Goal: Use online tool/utility: Use online tool/utility

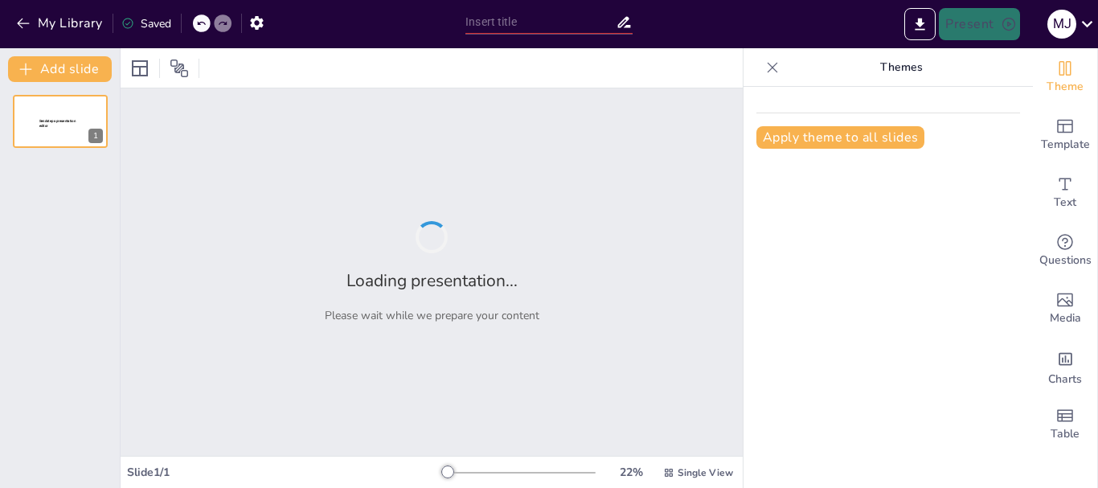
type input "CaixaBank y Fintonic: Dos Mundos Financieros, Un Mismo Objetivo"
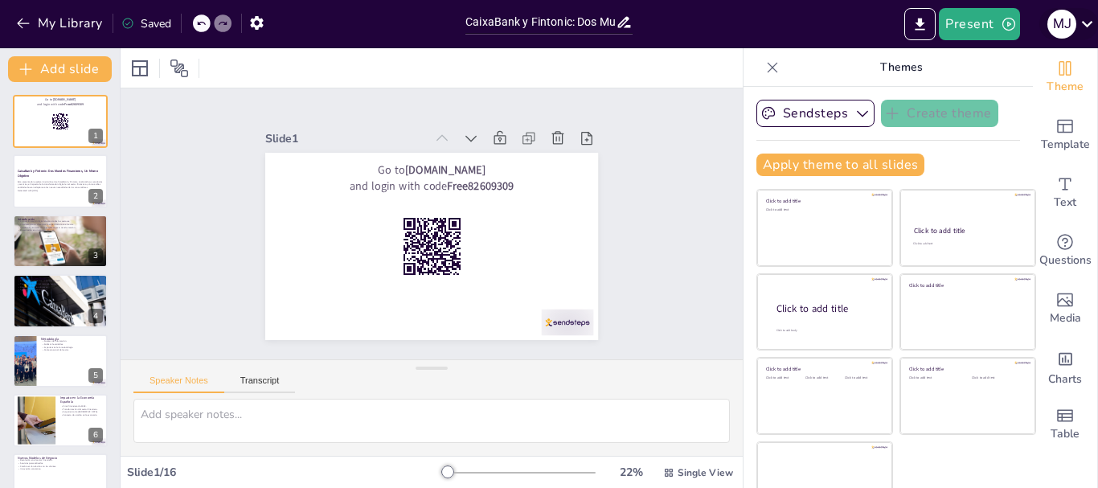
click at [1085, 26] on icon at bounding box center [1087, 24] width 22 height 22
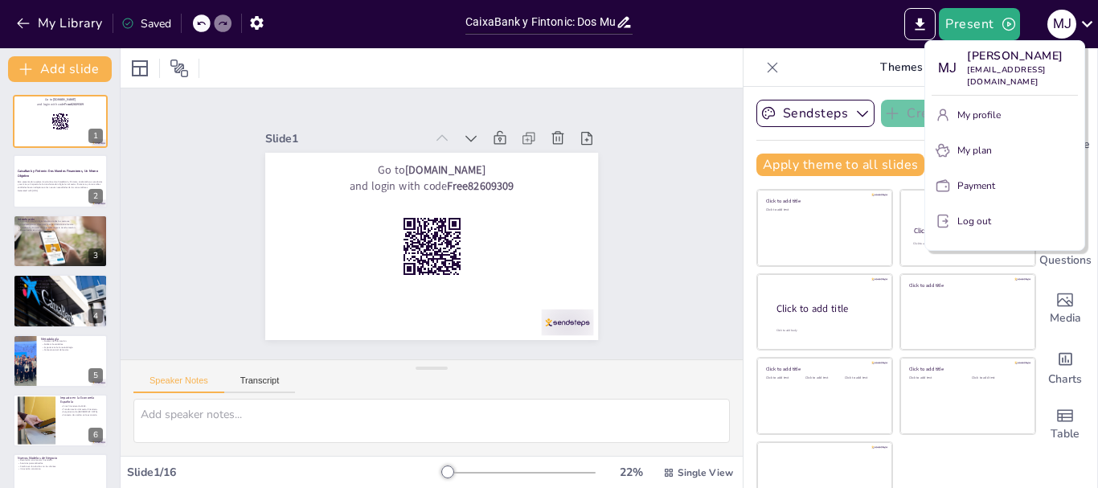
click at [835, 21] on div at bounding box center [549, 244] width 1098 height 488
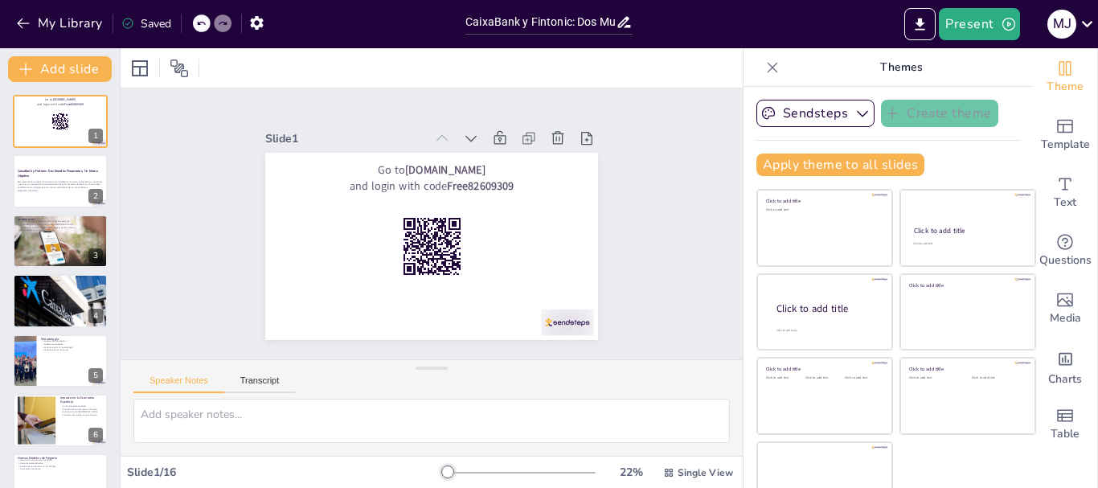
scroll to position [31, 0]
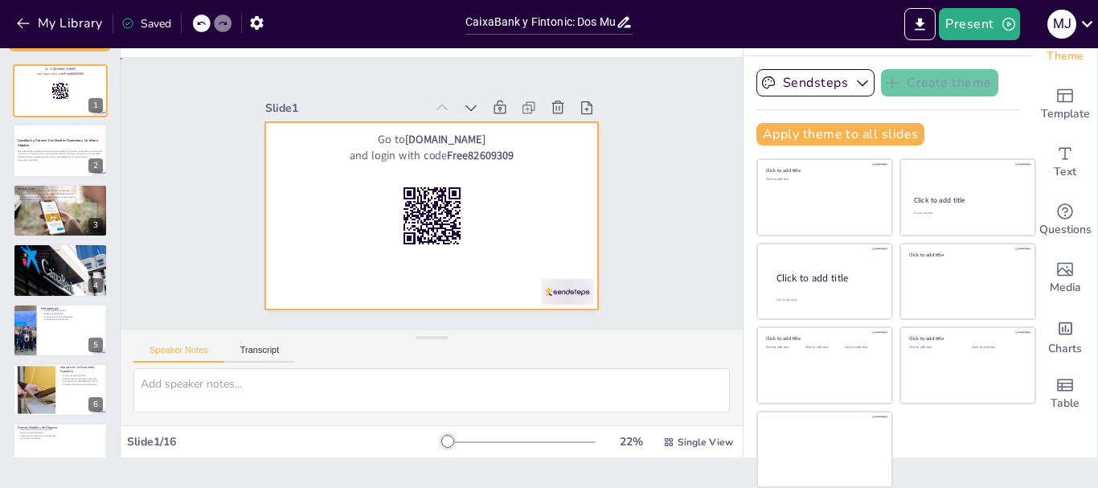
click at [330, 271] on div at bounding box center [420, 212] width 382 height 329
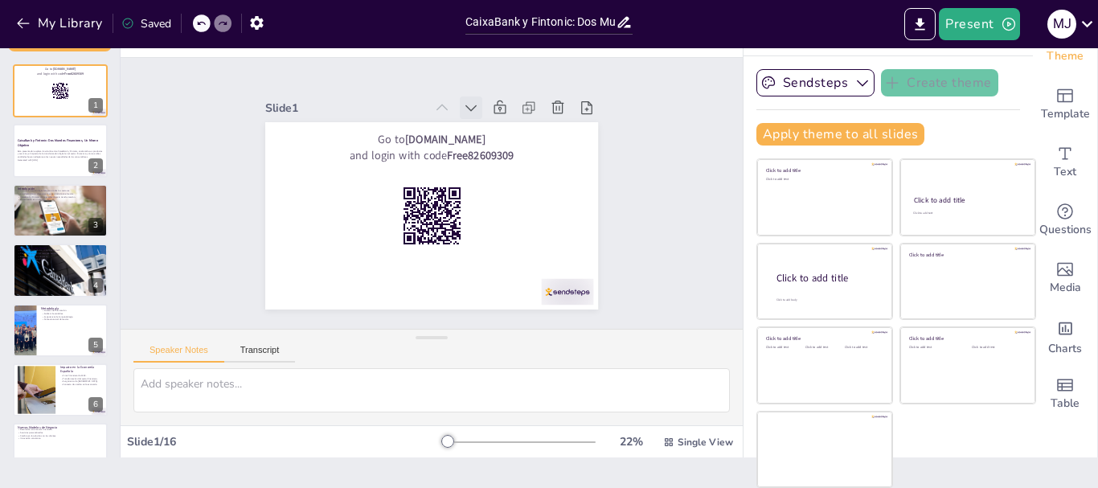
click at [509, 225] on icon at bounding box center [517, 233] width 16 height 16
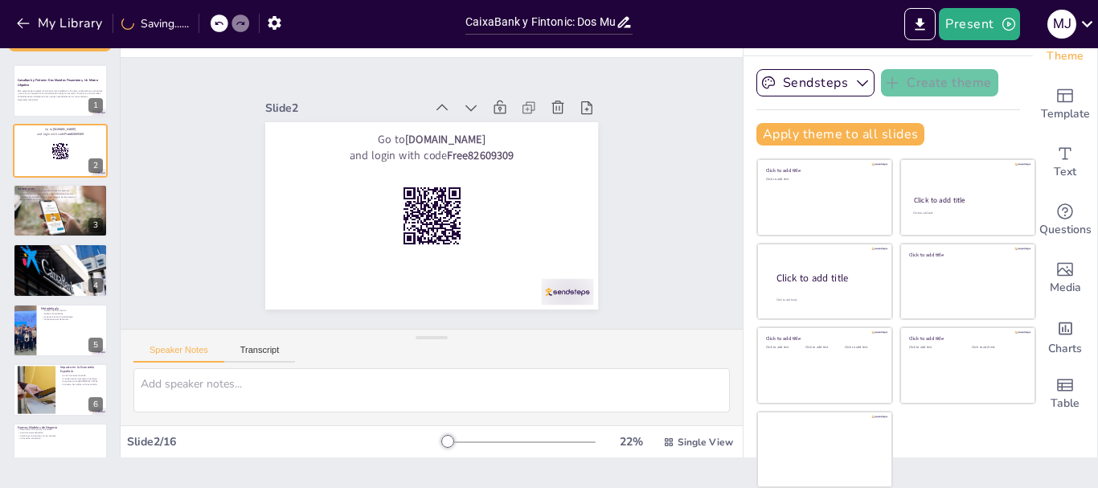
click at [502, 136] on icon at bounding box center [513, 147] width 23 height 23
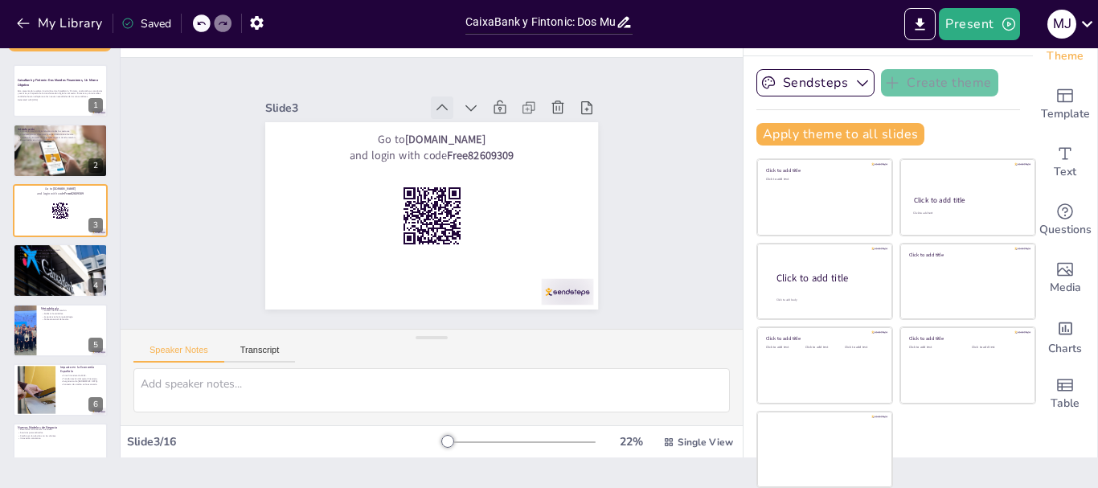
click at [509, 186] on icon at bounding box center [518, 195] width 18 height 18
click at [0, 0] on icon at bounding box center [0, 0] width 0 height 0
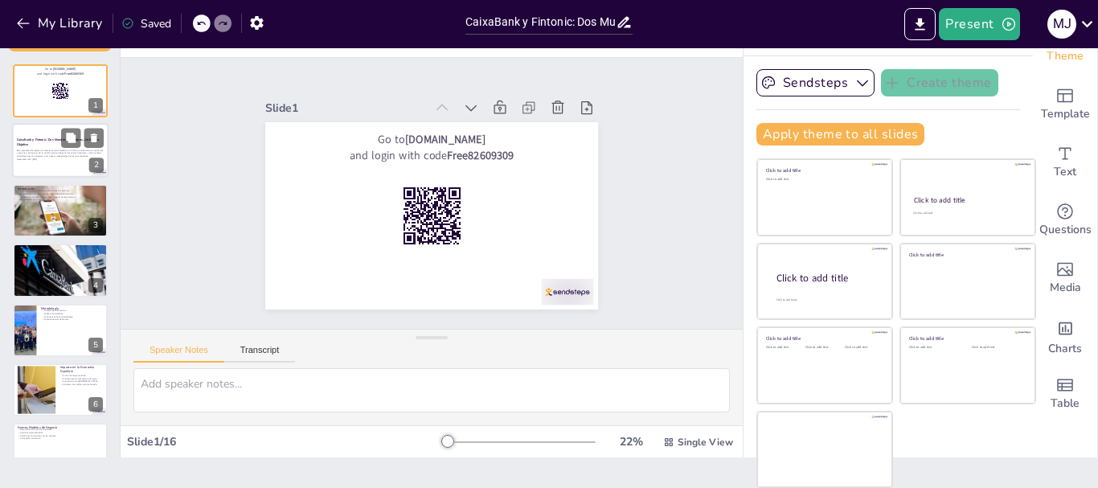
click at [42, 147] on div "Esta presentación explora la relación entre CaixaBank y Fintonic, analizando su…" at bounding box center [60, 154] width 87 height 17
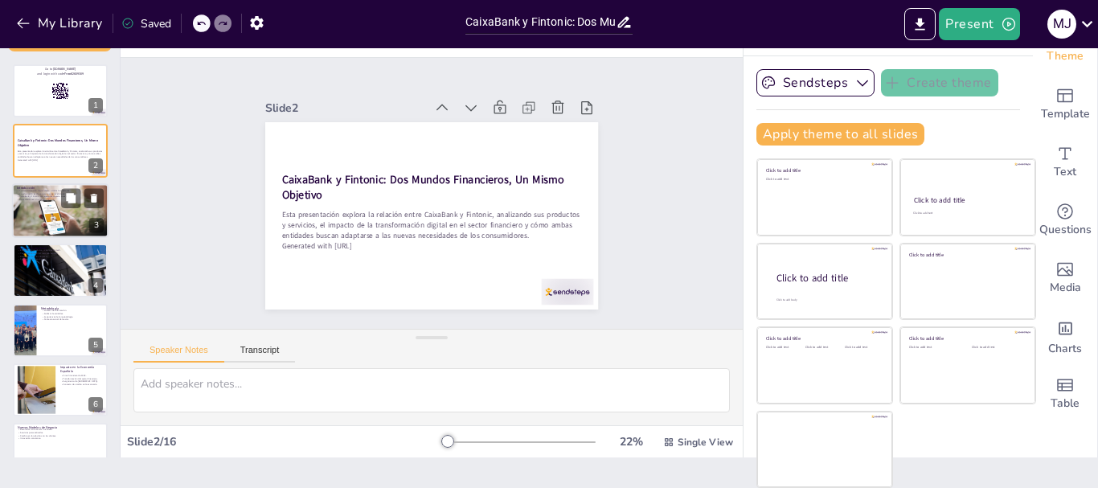
checkbox input "true"
click at [39, 202] on div at bounding box center [60, 210] width 96 height 64
type textarea "La transformación digital ha cambiado la forma en que las empresas operan, espe…"
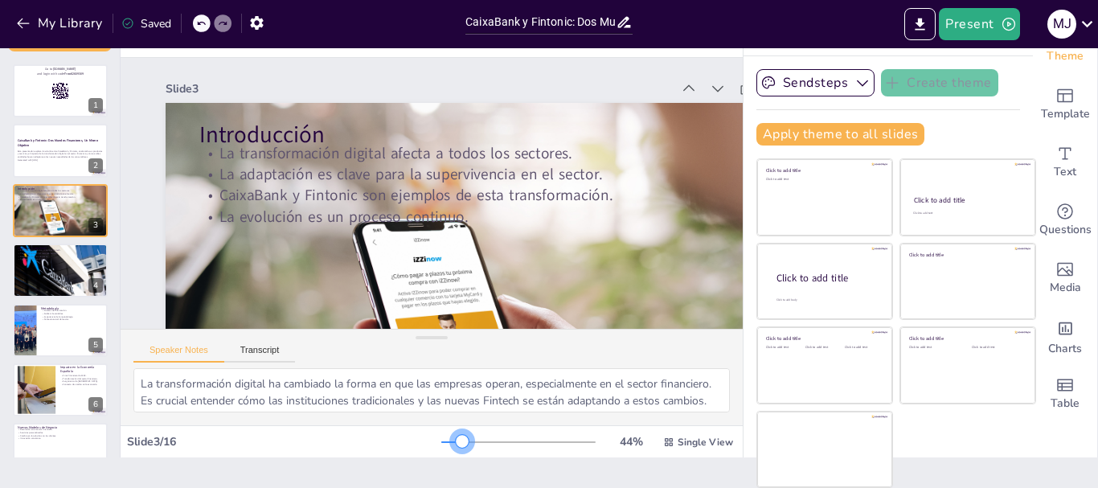
drag, startPoint x: 428, startPoint y: 438, endPoint x: 433, endPoint y: 444, distance: 8.5
click at [456, 444] on div at bounding box center [462, 441] width 13 height 13
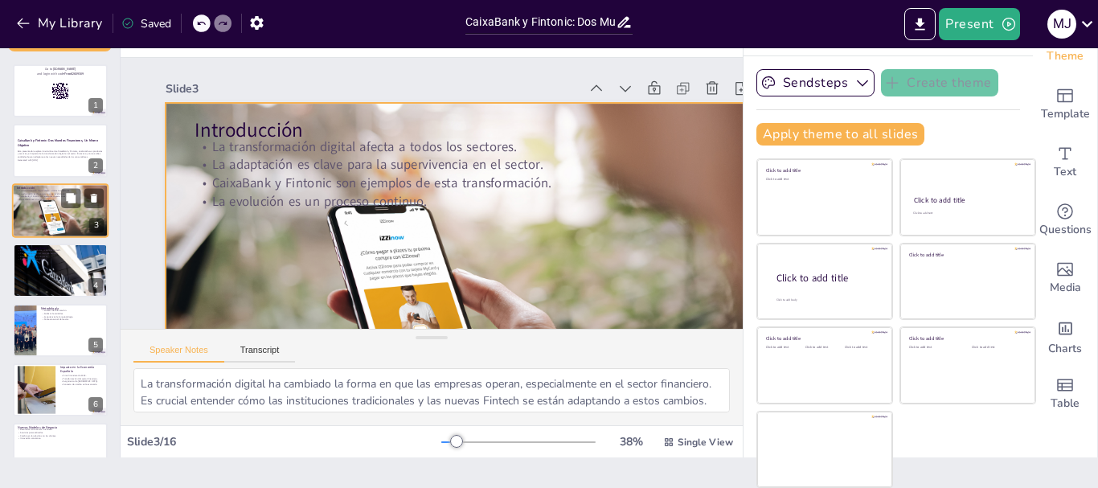
click at [47, 221] on div at bounding box center [60, 210] width 96 height 64
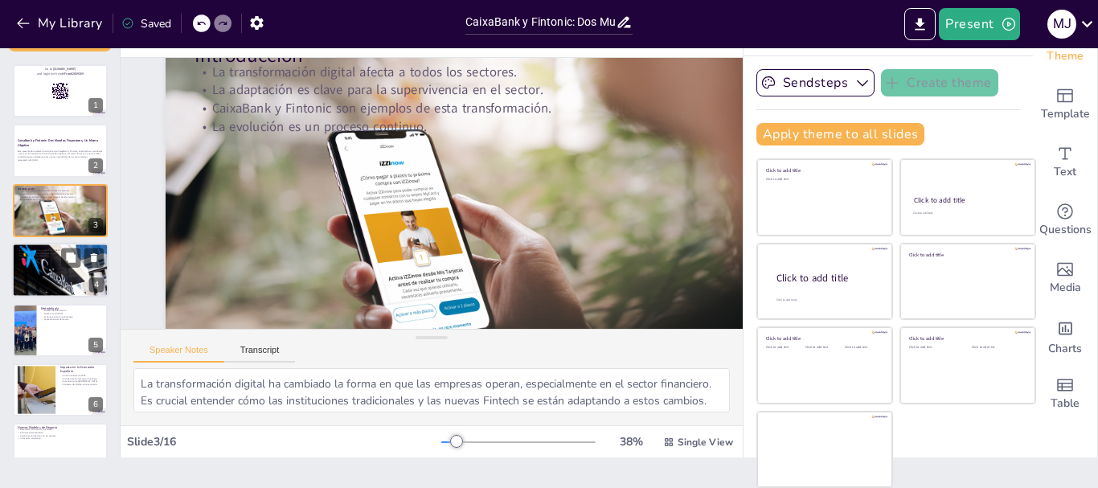
checkbox input "true"
click at [44, 253] on p "Posicionamiento en el mercado español." at bounding box center [60, 253] width 87 height 3
type textarea "Es importante analizar cómo han cambiado los productos y servicios ofrecidos po…"
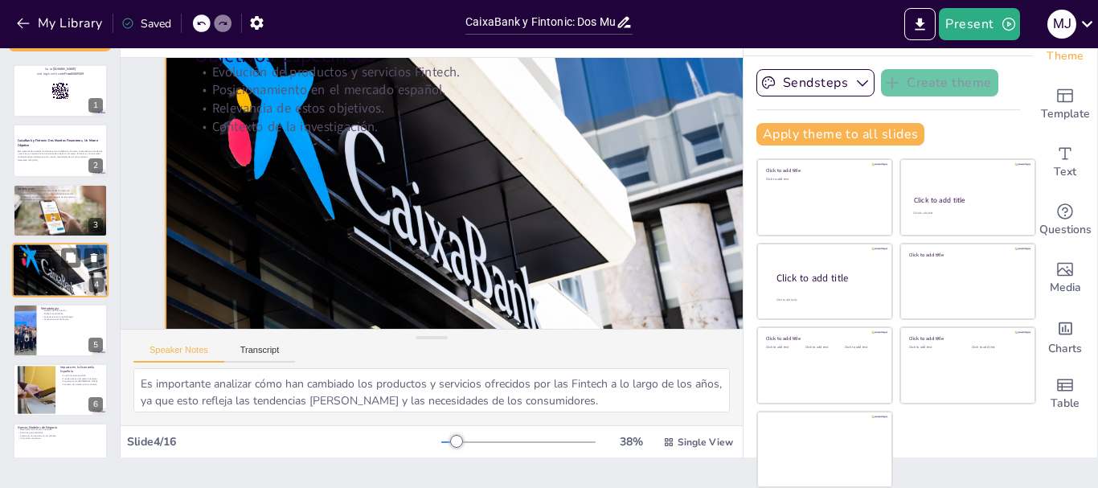
scroll to position [0, 0]
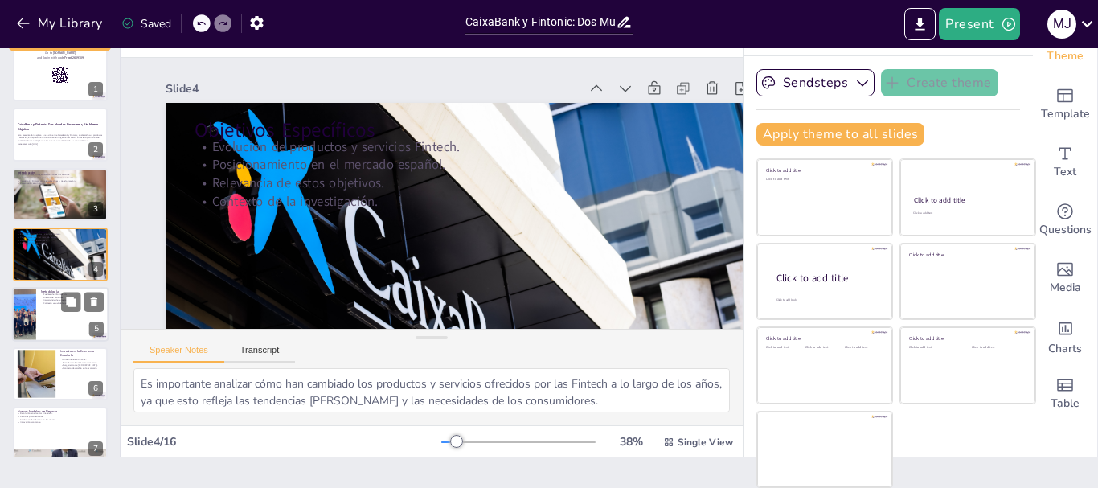
checkbox input "true"
click at [34, 312] on div at bounding box center [24, 314] width 72 height 55
type textarea "Las fuentes de información son fundamentales para garantizar la validez de los …"
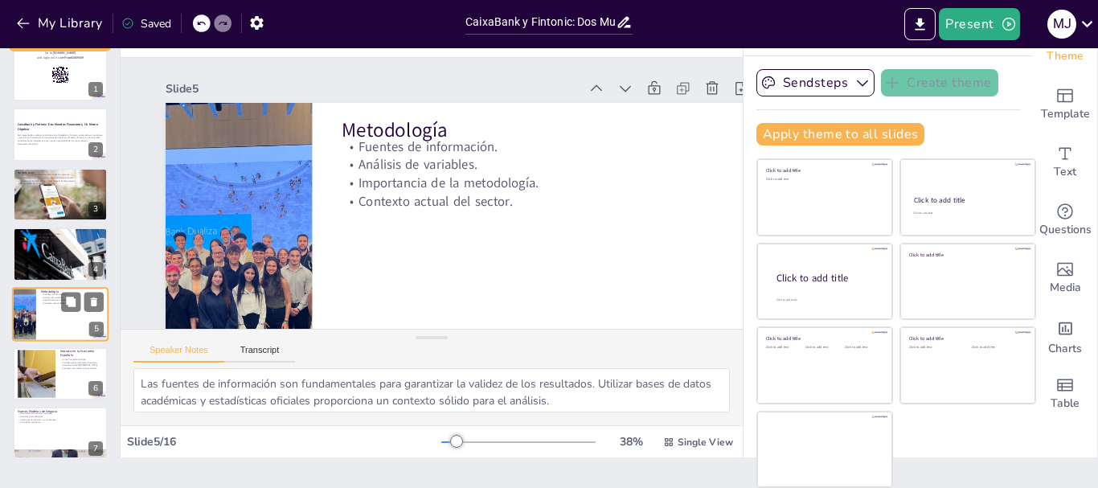
scroll to position [76, 0]
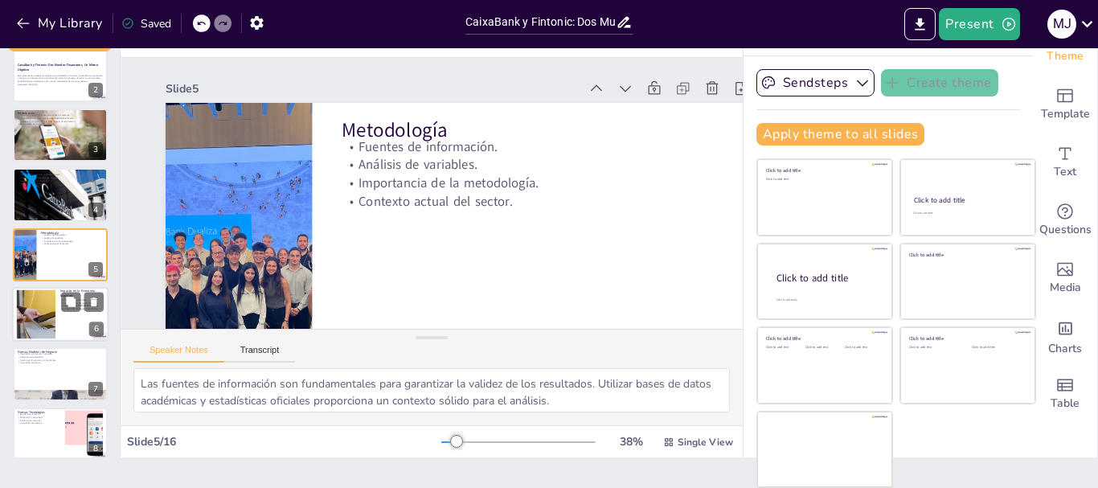
checkbox input "true"
click at [35, 317] on div at bounding box center [36, 314] width 87 height 49
type textarea "La crisis financiera de 2008 fue un punto de inflexión para el sector financier…"
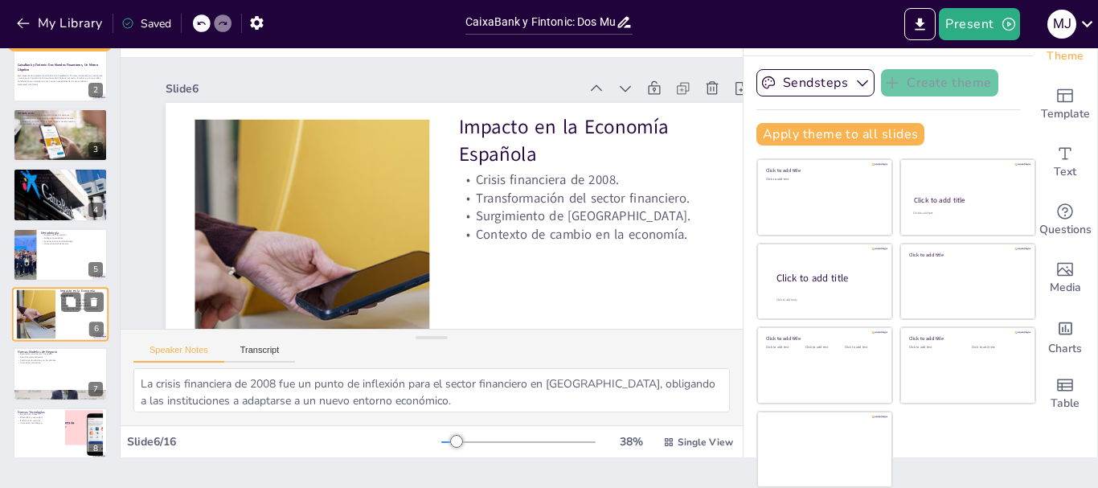
scroll to position [136, 0]
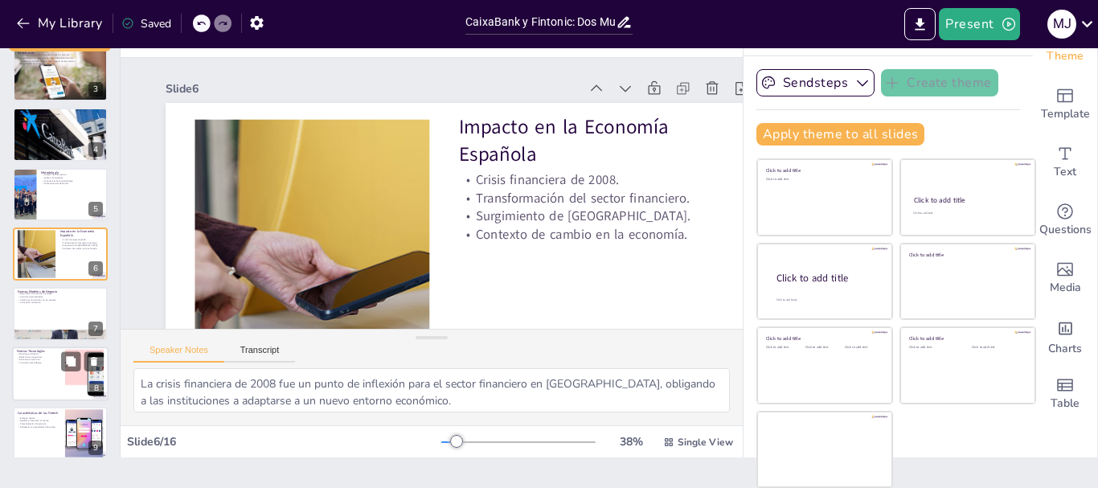
checkbox input "true"
click at [35, 359] on p "Eficiencia en servicios." at bounding box center [38, 359] width 43 height 3
type textarea "El uso de Big Data permite a las Fintech analizar grandes volúmenes de informac…"
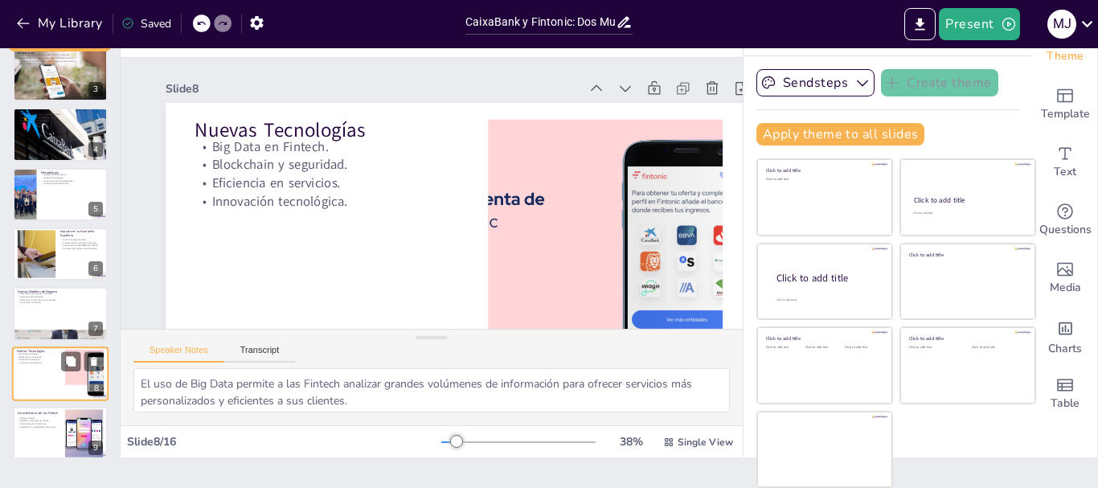
scroll to position [255, 0]
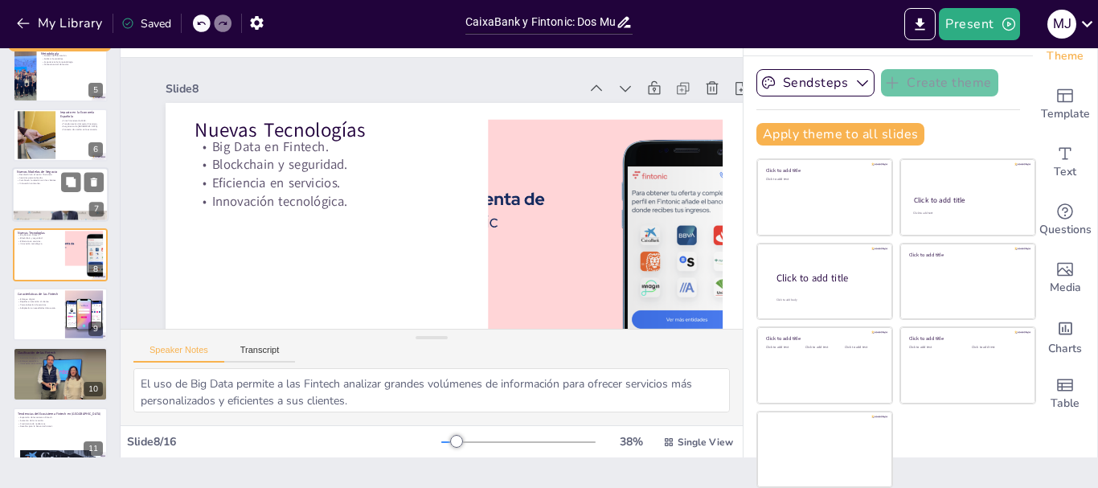
checkbox input "true"
click at [32, 180] on p "Cambio en la relación con los clientes." at bounding box center [60, 180] width 87 height 3
type textarea "La revolución que han traído las Fintech al sector financiero es notable, ya qu…"
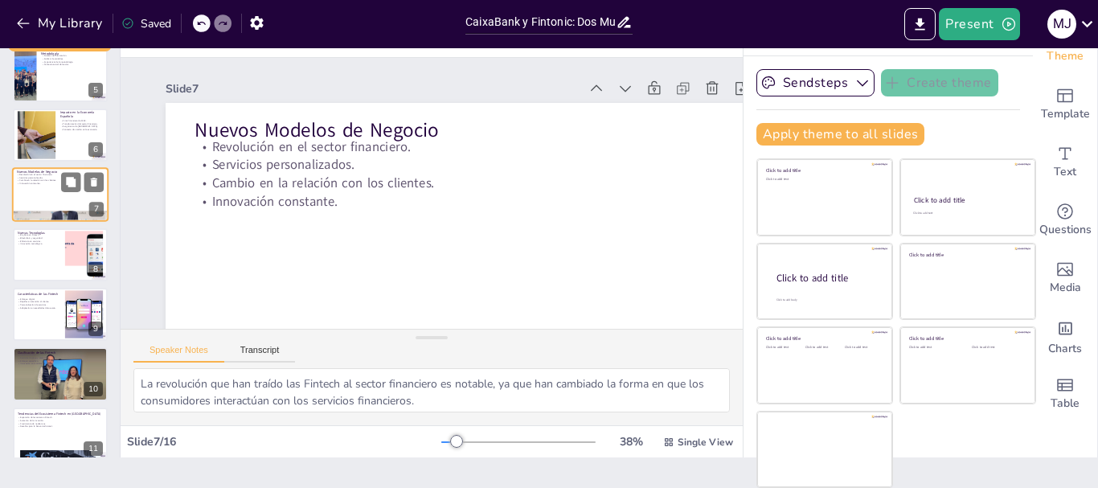
scroll to position [195, 0]
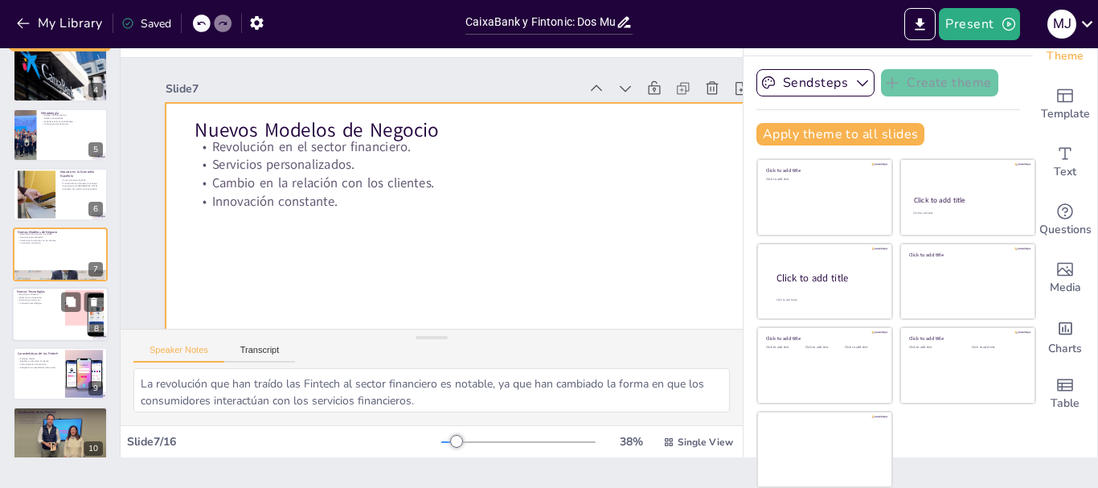
checkbox input "true"
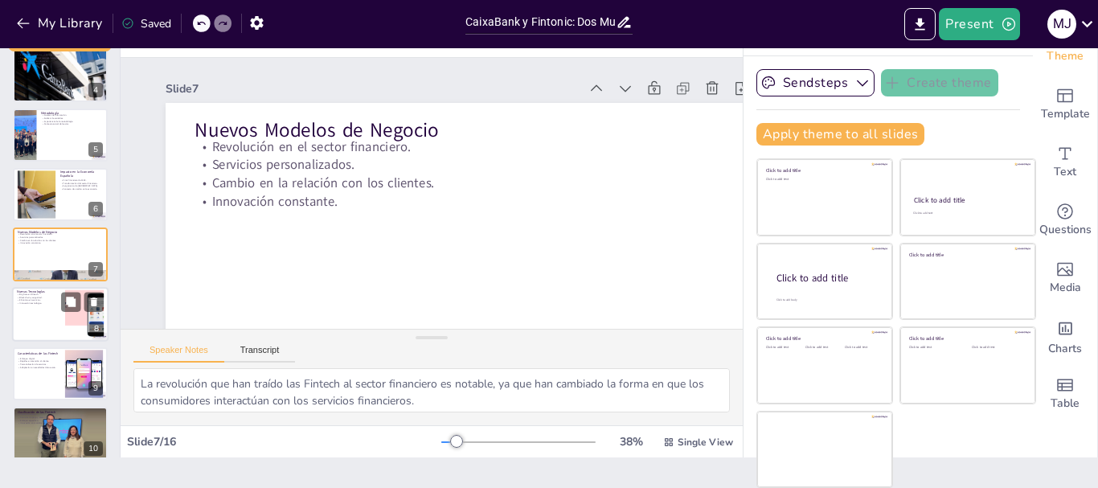
click at [34, 314] on div at bounding box center [60, 314] width 96 height 55
type textarea "El uso de Big Data permite a las Fintech analizar grandes volúmenes de informac…"
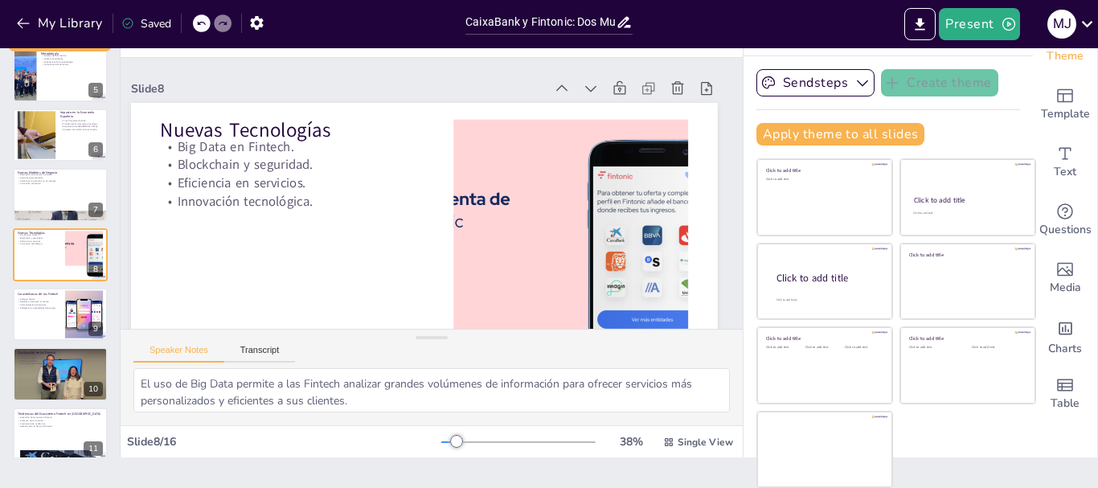
scroll to position [0, 0]
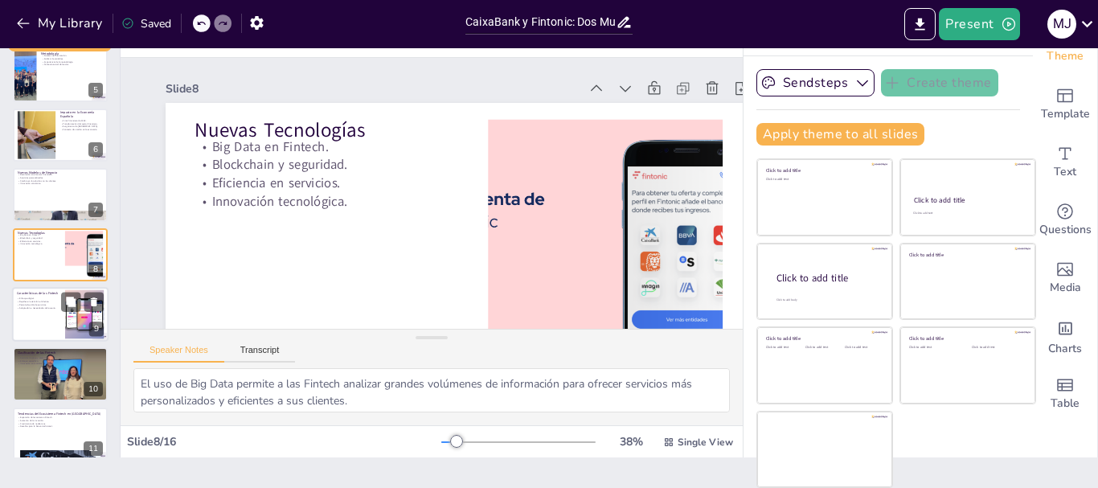
checkbox input "true"
click at [31, 326] on div at bounding box center [60, 314] width 96 height 55
type textarea "El enfoque digital de las Fintech es fundamental para su operativa, permitiendo…"
checkbox input "true"
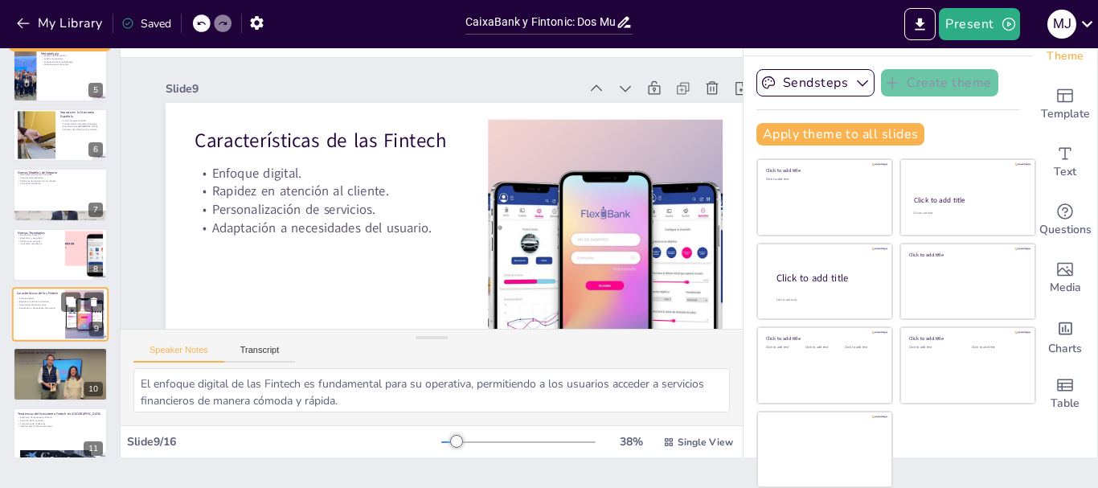
scroll to position [315, 0]
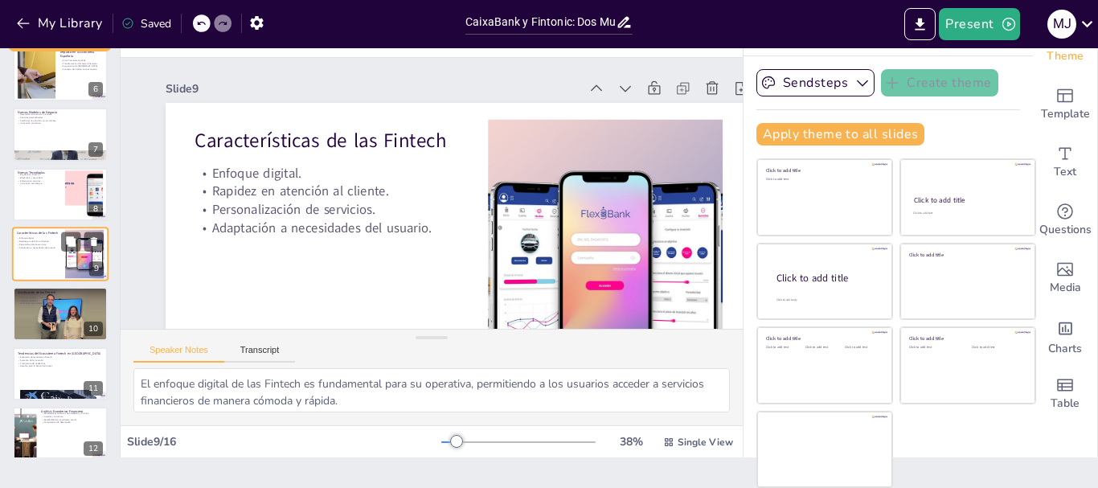
click at [31, 326] on div at bounding box center [60, 314] width 95 height 54
type textarea "La clasificación de las Fintech es importante para entender cómo operan y qué s…"
checkbox input "true"
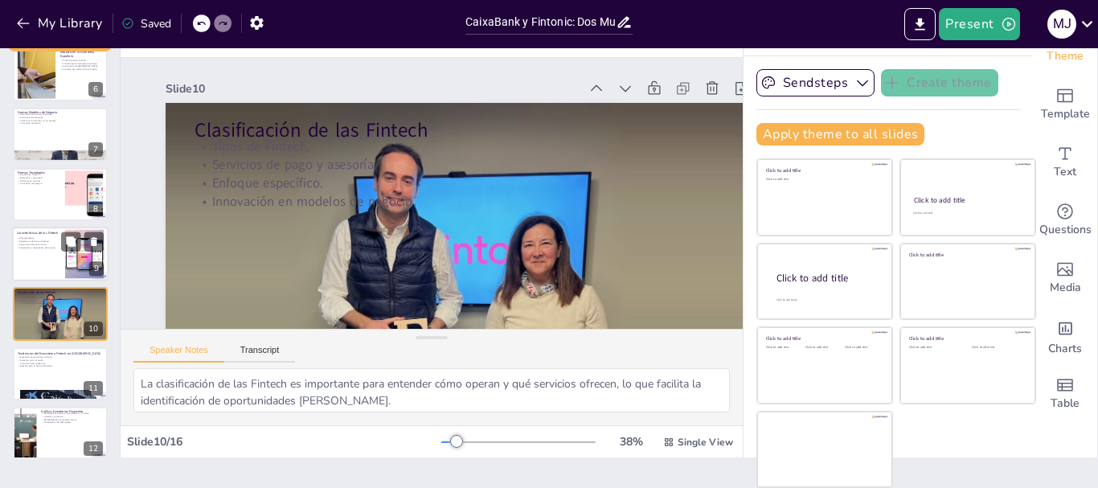
scroll to position [375, 0]
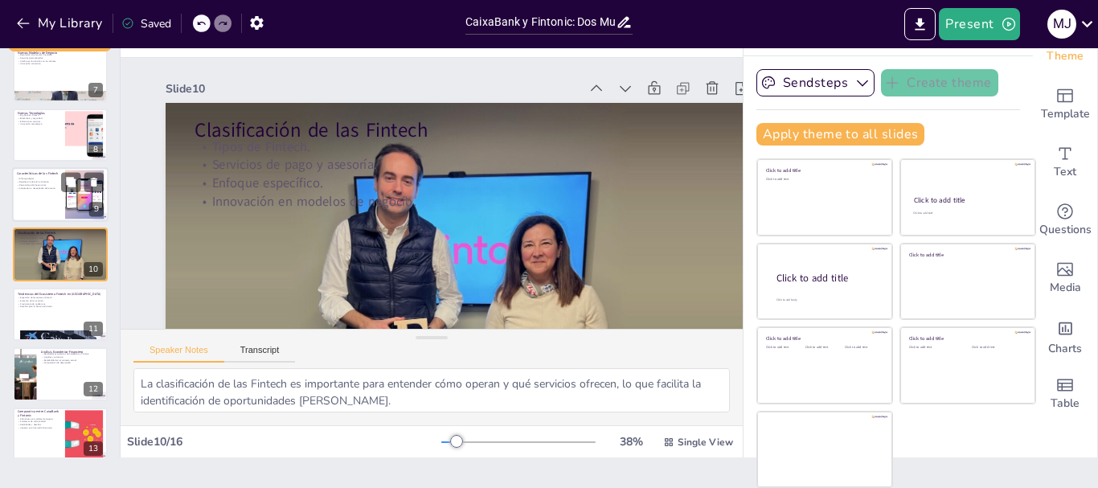
click at [31, 326] on div at bounding box center [60, 314] width 95 height 53
type textarea "La expansión del ecosistema Fintech en [GEOGRAPHIC_DATA] indica un cambio en la…"
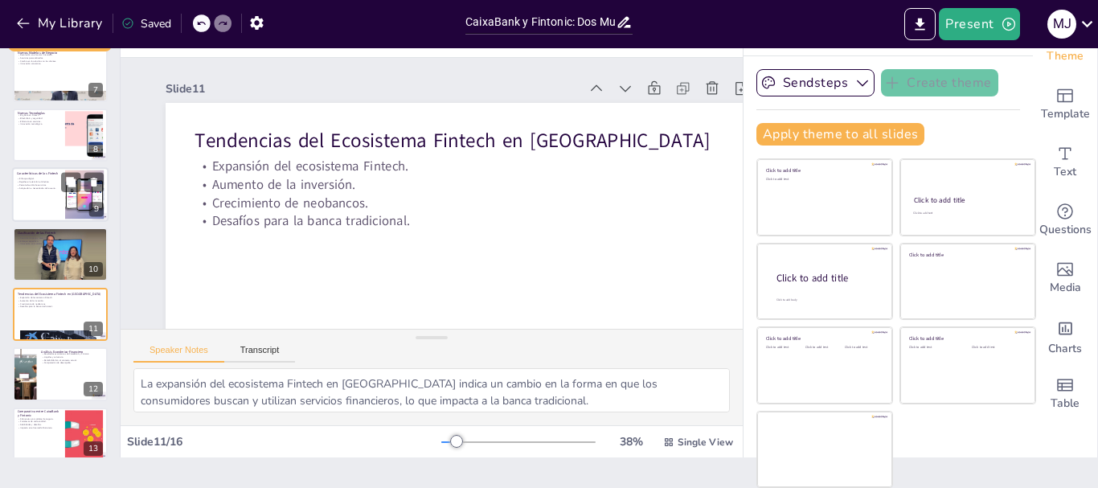
scroll to position [434, 0]
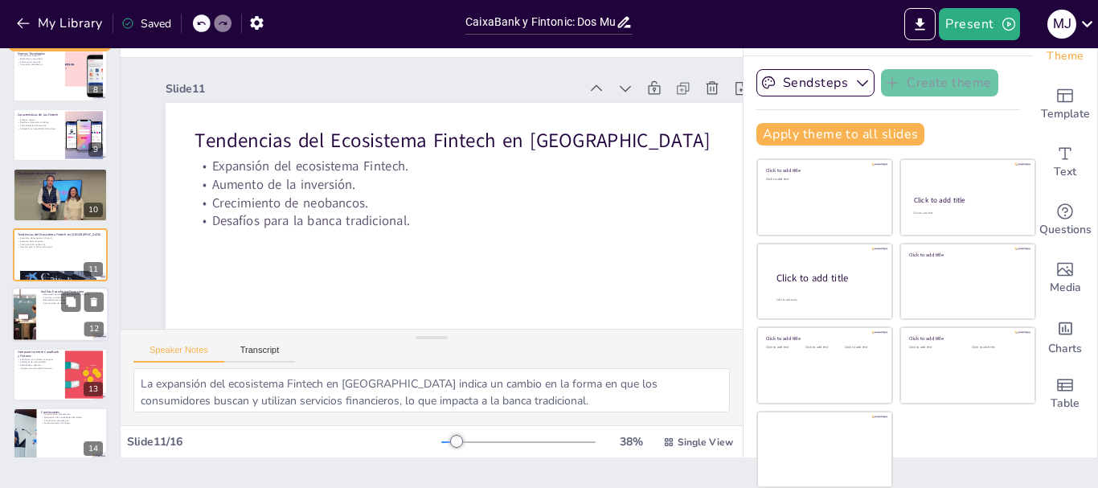
checkbox input "true"
click at [31, 323] on div at bounding box center [23, 314] width 99 height 55
type textarea "Analizar los resultados económicos de ambas entidades nos permitirá comprender …"
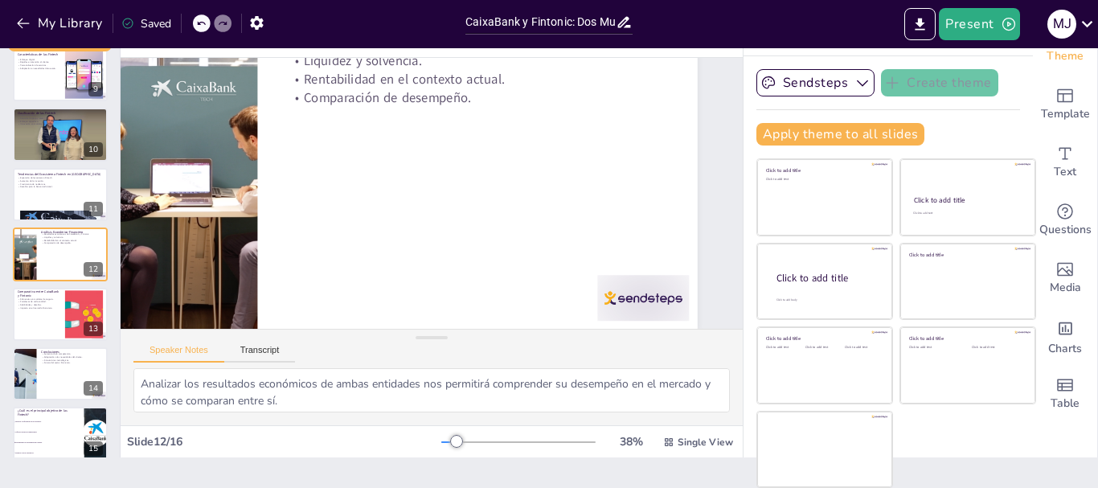
scroll to position [116, 70]
checkbox input "true"
click at [27, 186] on p "Desafíos para la banca tradicional." at bounding box center [60, 186] width 87 height 3
type textarea "La expansión del ecosistema Fintech en [GEOGRAPHIC_DATA] indica un cambio en la…"
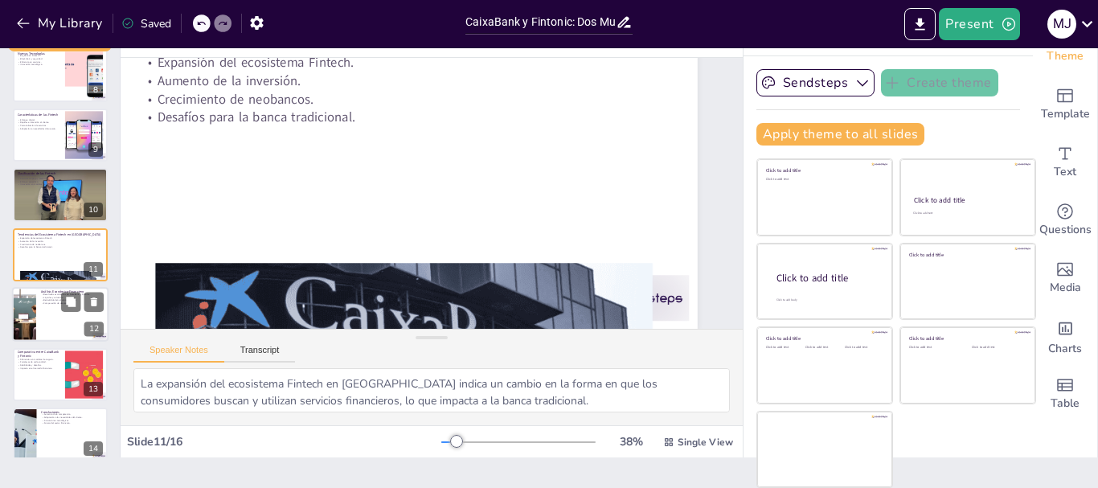
checkbox input "true"
click at [27, 302] on div at bounding box center [23, 314] width 99 height 55
type textarea "Analizar los resultados económicos de ambas entidades nos permitirá comprender …"
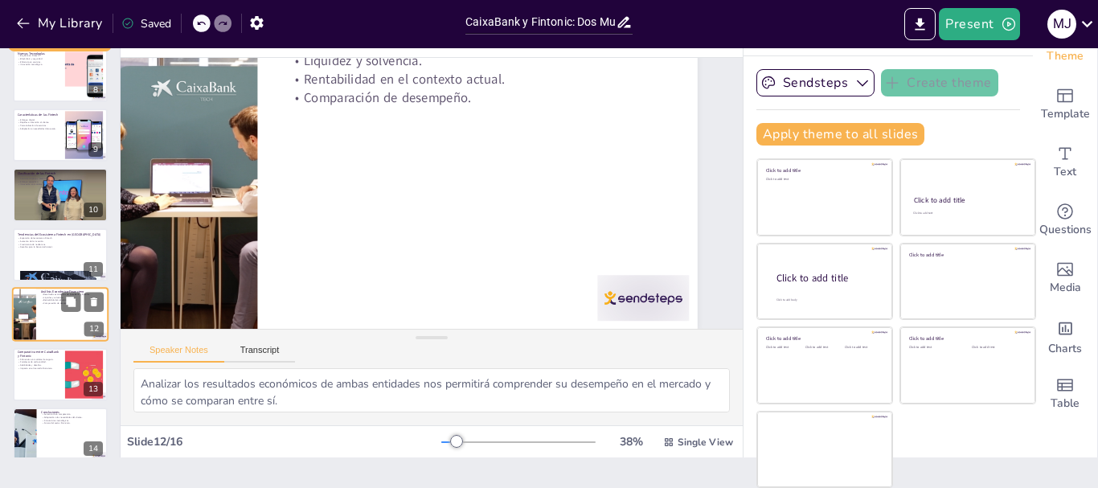
scroll to position [0, 70]
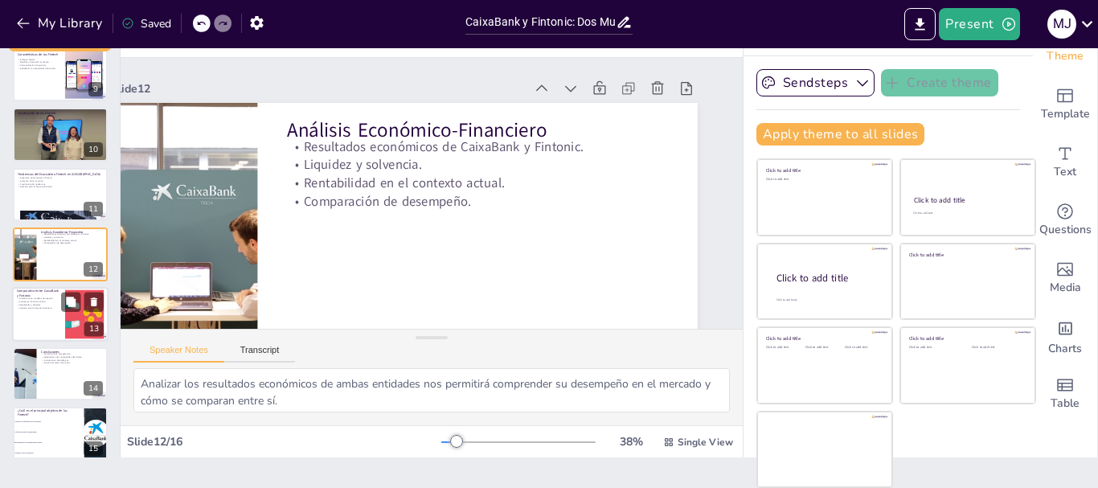
checkbox input "true"
click at [43, 329] on div at bounding box center [60, 314] width 96 height 55
type textarea "Analizar las diferencias en los modelos de negocio es crucial para entender cóm…"
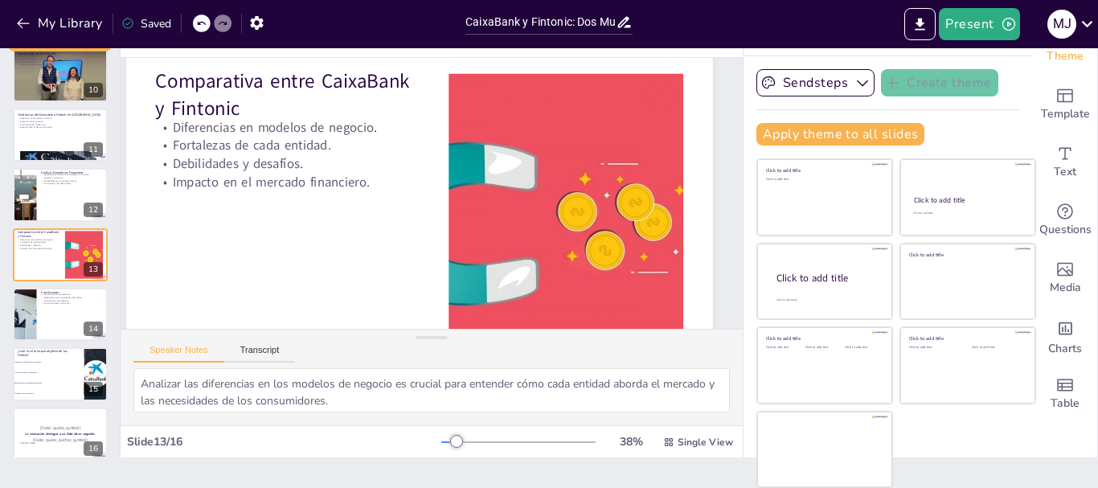
scroll to position [47, 39]
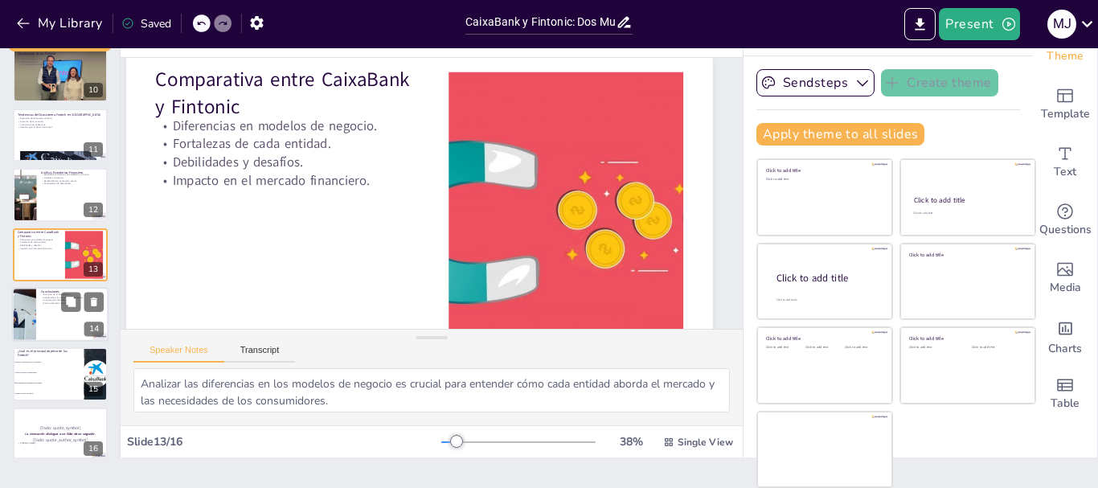
checkbox input "true"
click at [40, 330] on div at bounding box center [60, 314] width 96 height 55
type textarea "La competencia creciente entre Fintech y la banca tradicional está transformand…"
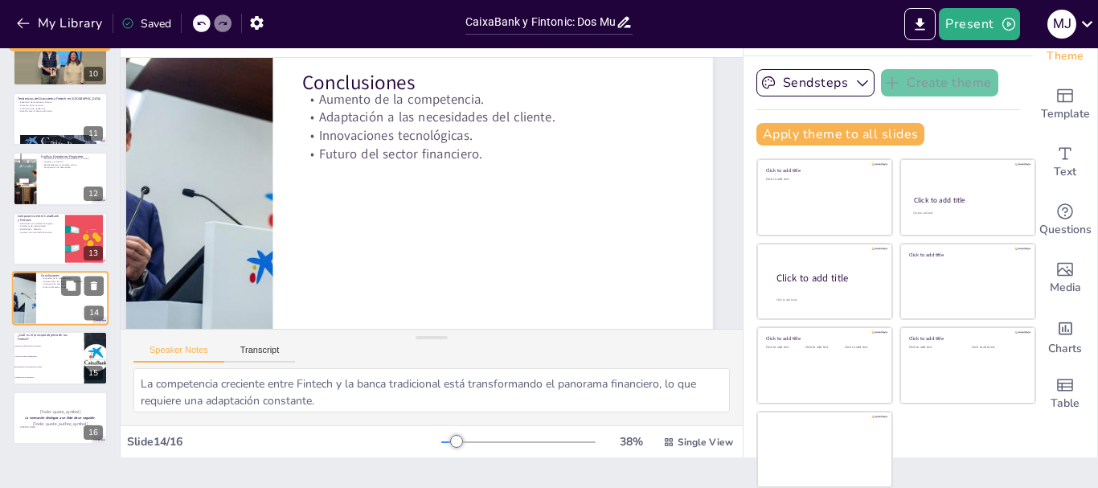
scroll to position [0, 39]
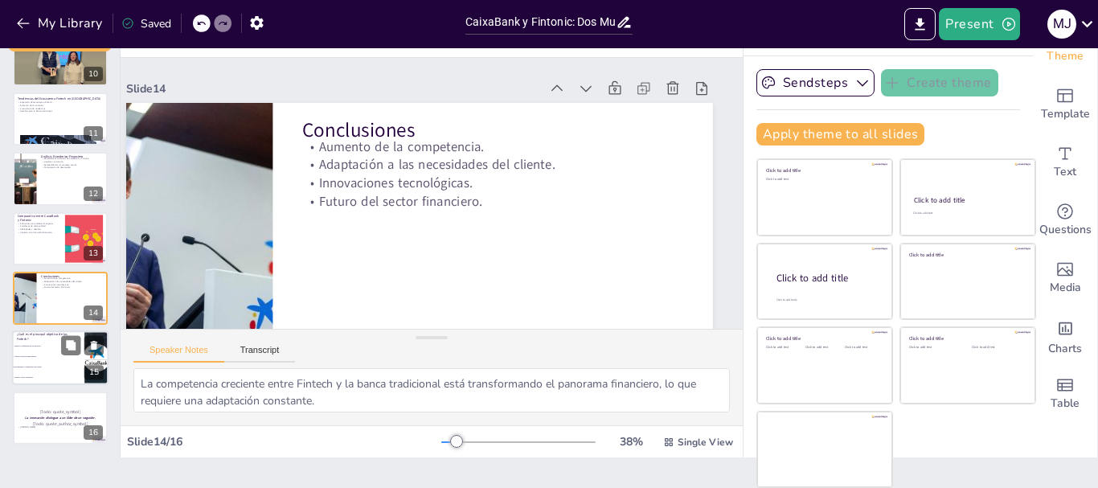
checkbox input "true"
click at [35, 357] on span "Ofrecer servicios tradicionales." at bounding box center [48, 357] width 69 height 2
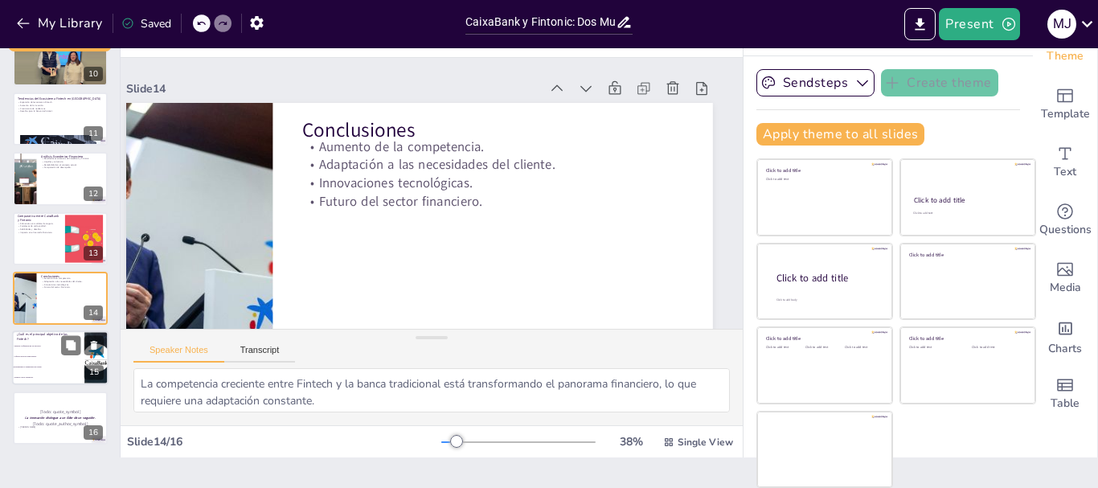
type textarea "La respuesta correcta es "Personalizar la experiencia del cliente". Esto se rel…"
checkbox input "true"
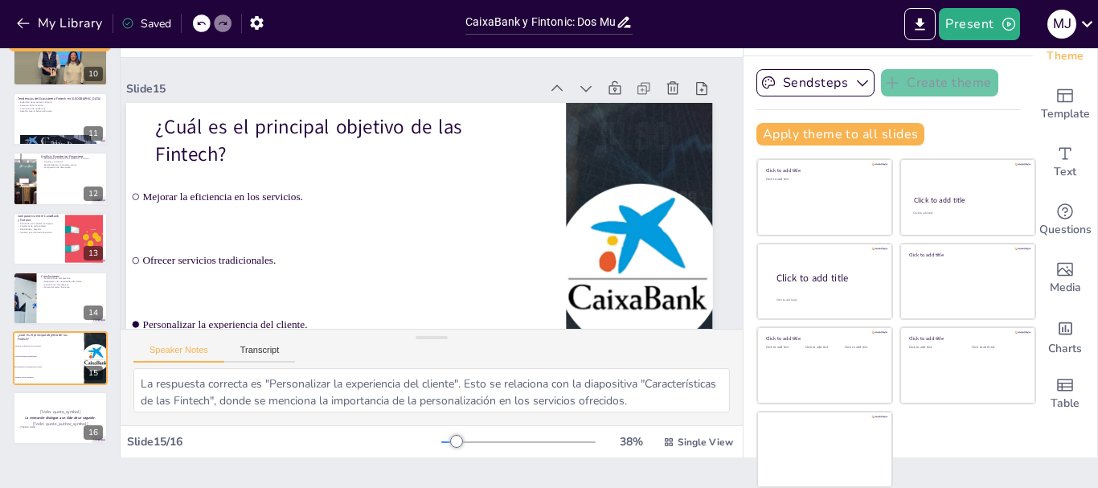
checkbox input "true"
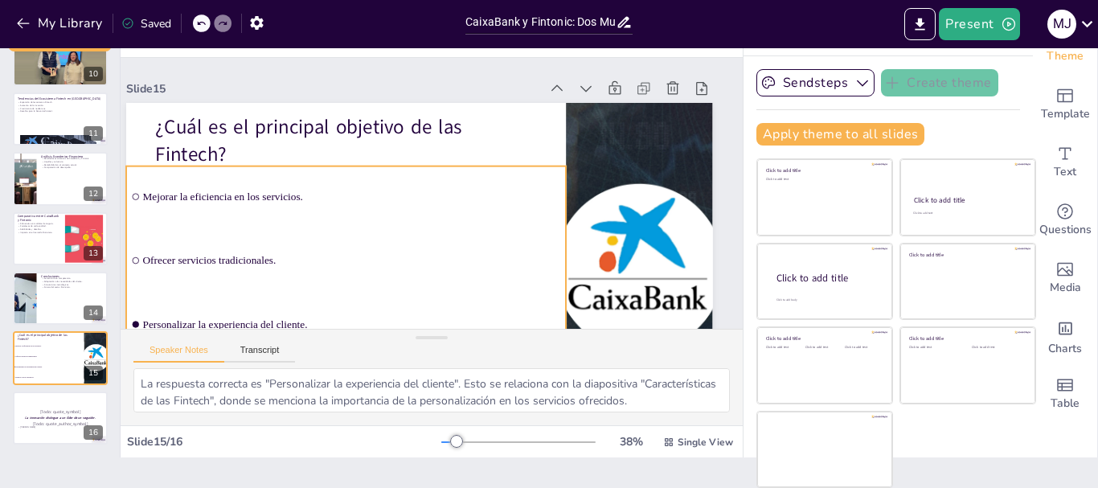
checkbox input "true"
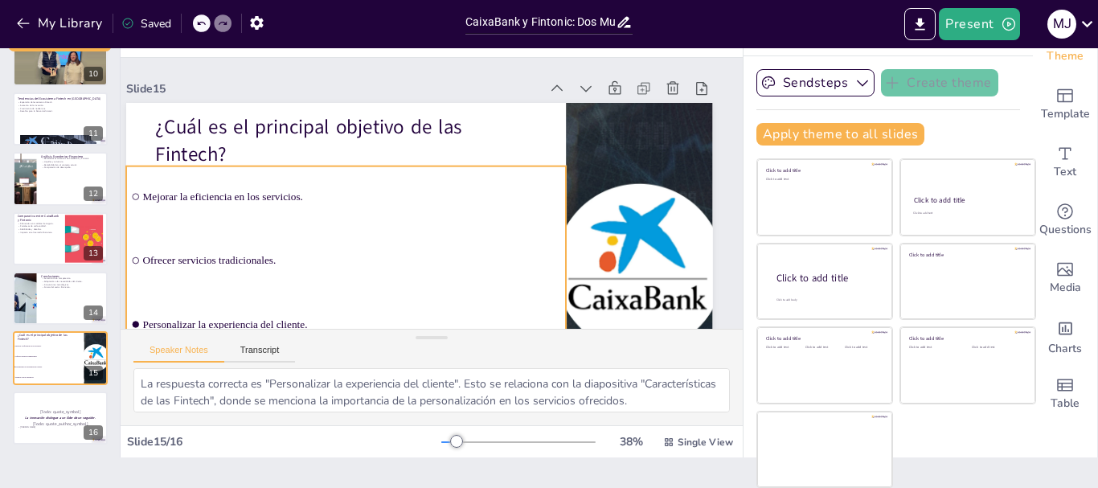
checkbox input "true"
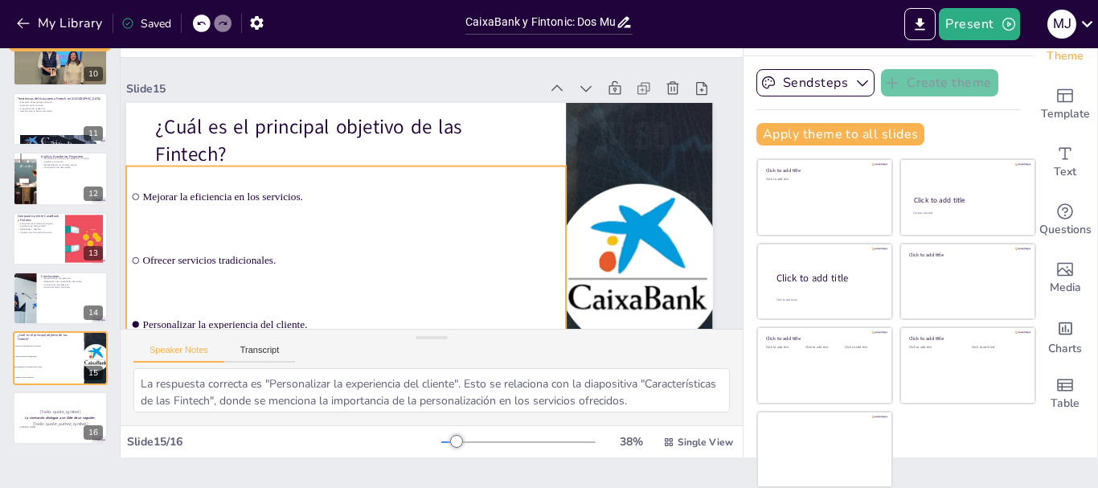
checkbox input "true"
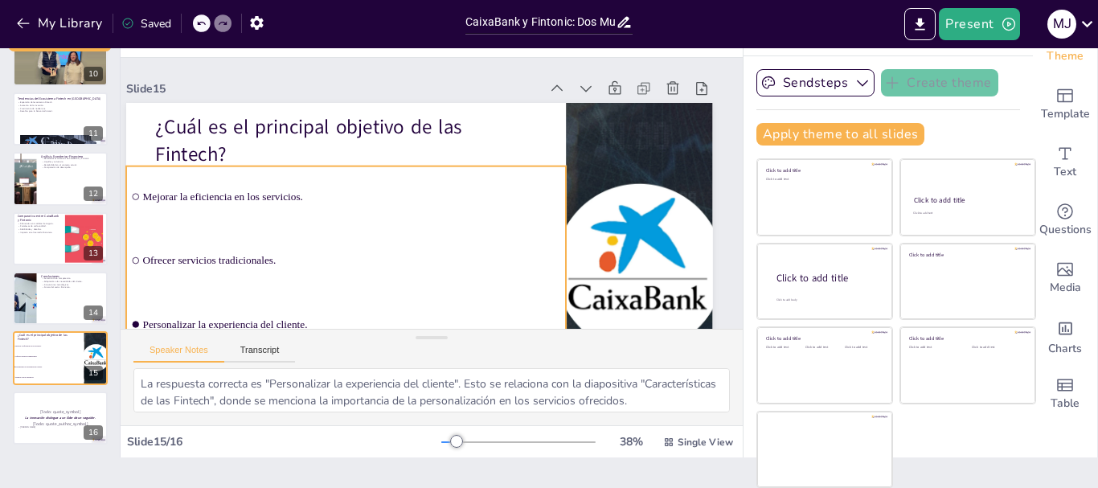
checkbox input "true"
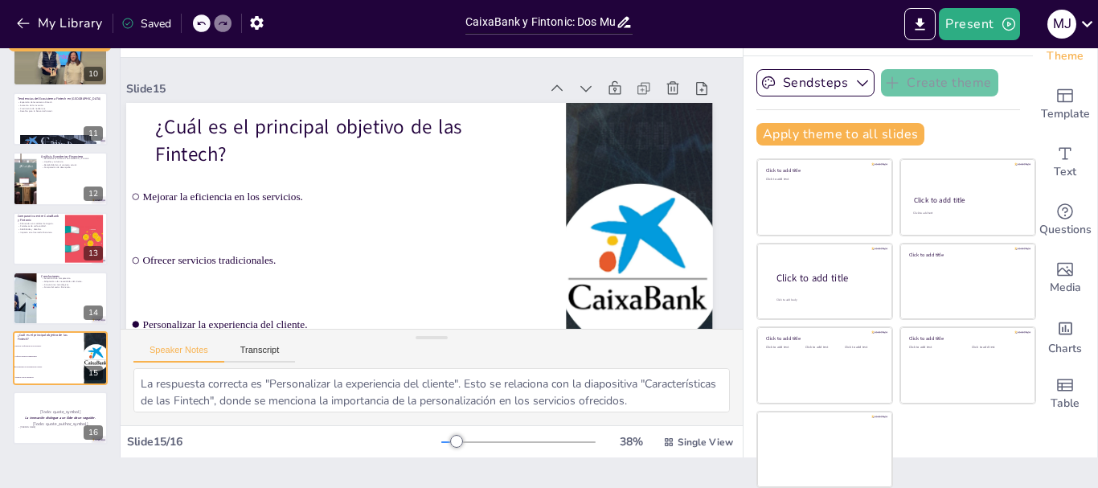
checkbox input "true"
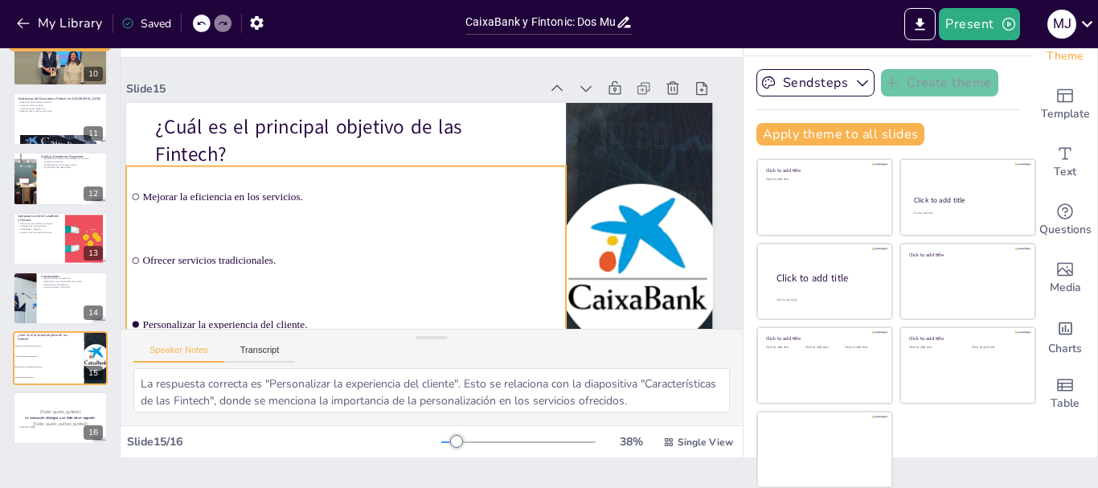
checkbox input "true"
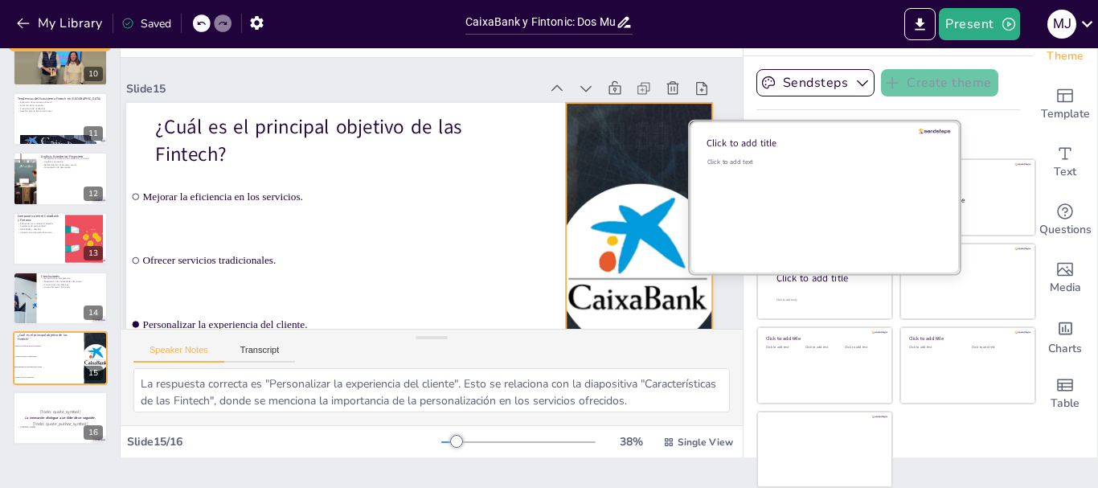
checkbox input "true"
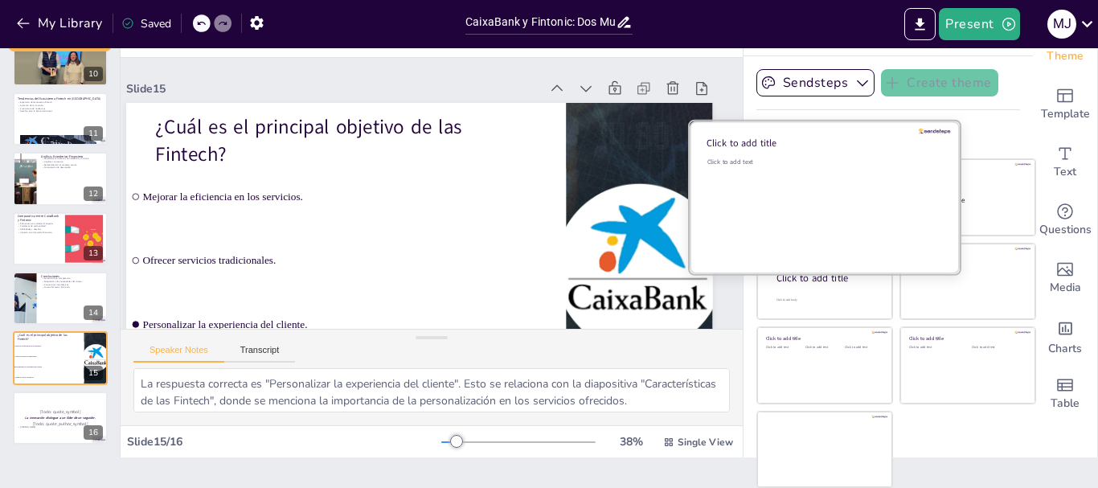
checkbox input "true"
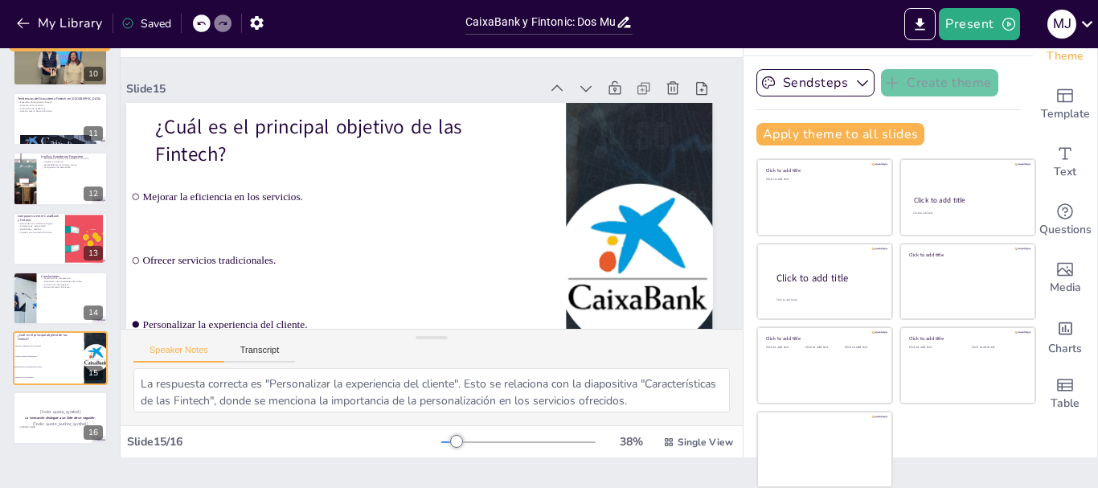
checkbox input "true"
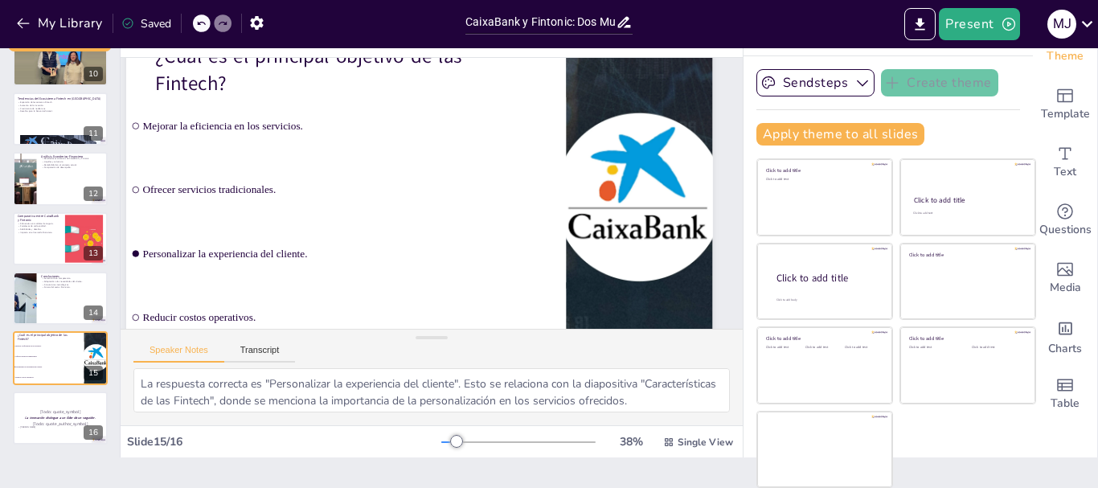
scroll to position [116, 39]
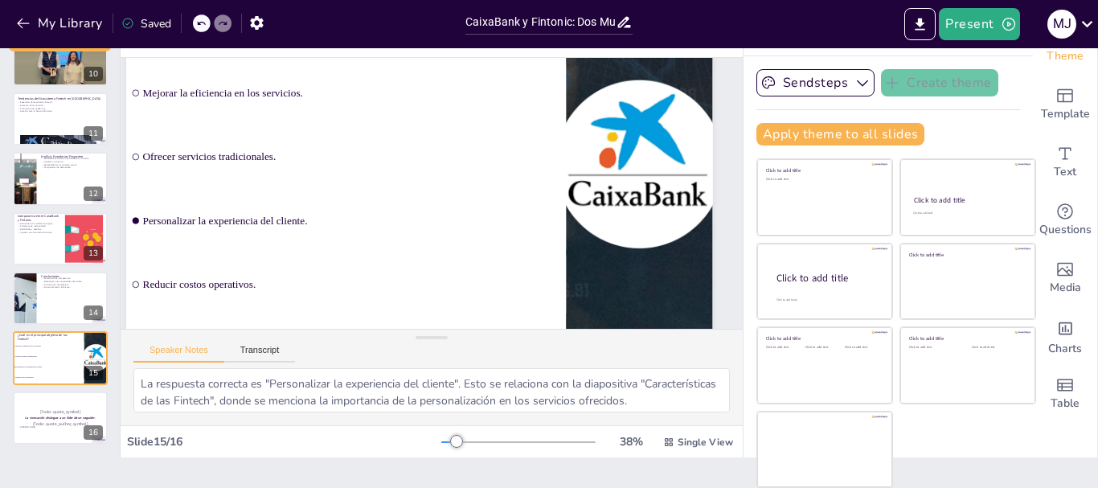
checkbox input "true"
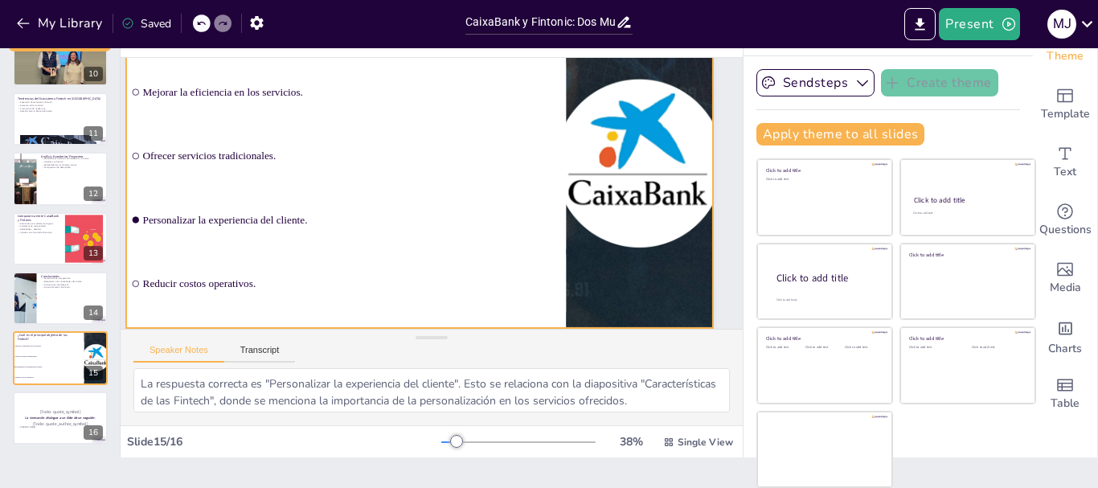
checkbox input "true"
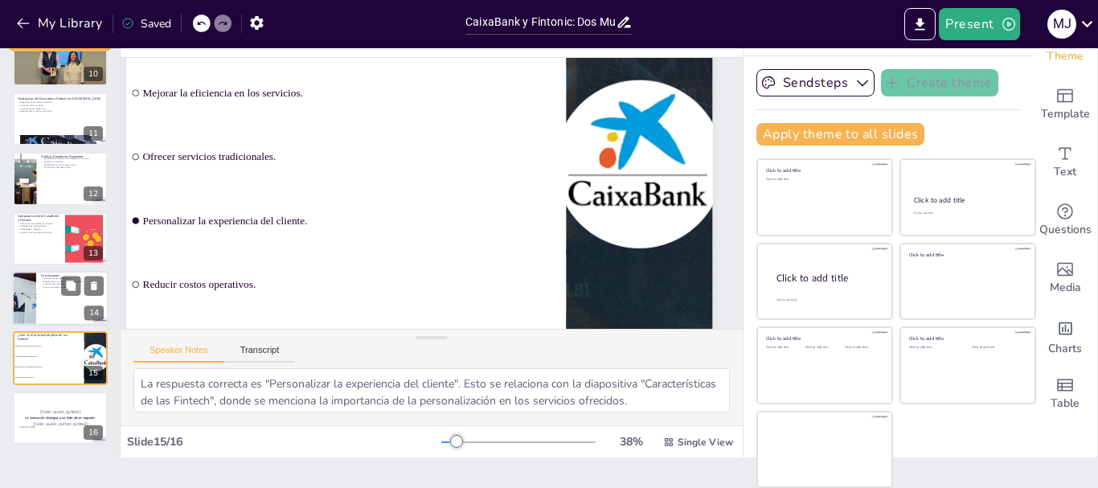
checkbox input "true"
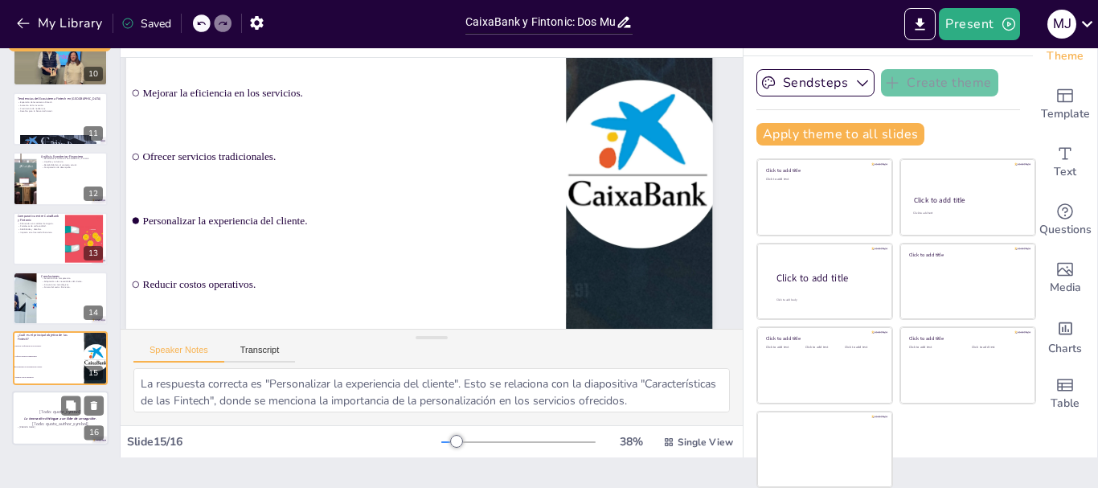
checkbox input "true"
click at [36, 420] on p "[Todo: quote_author_symbol]" at bounding box center [60, 423] width 87 height 7
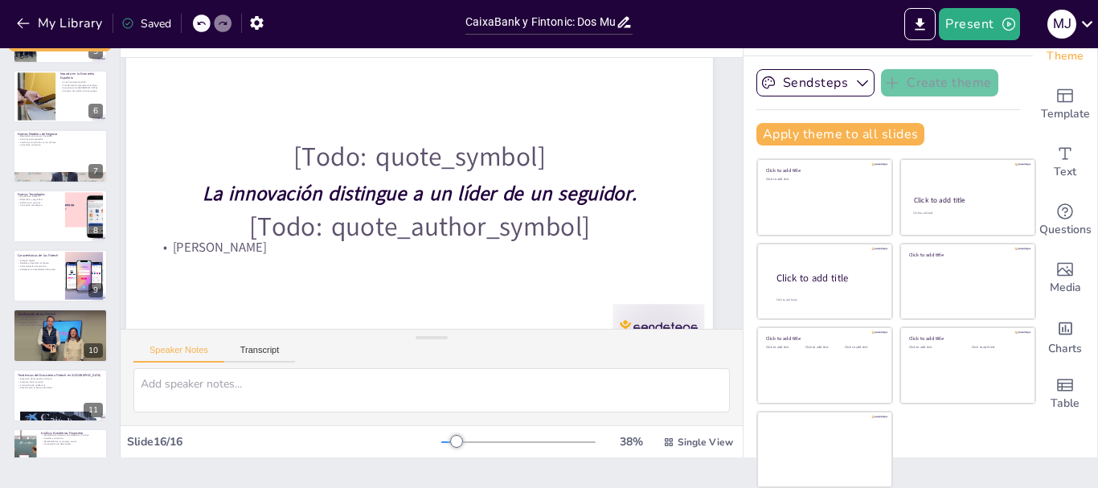
scroll to position [0, 0]
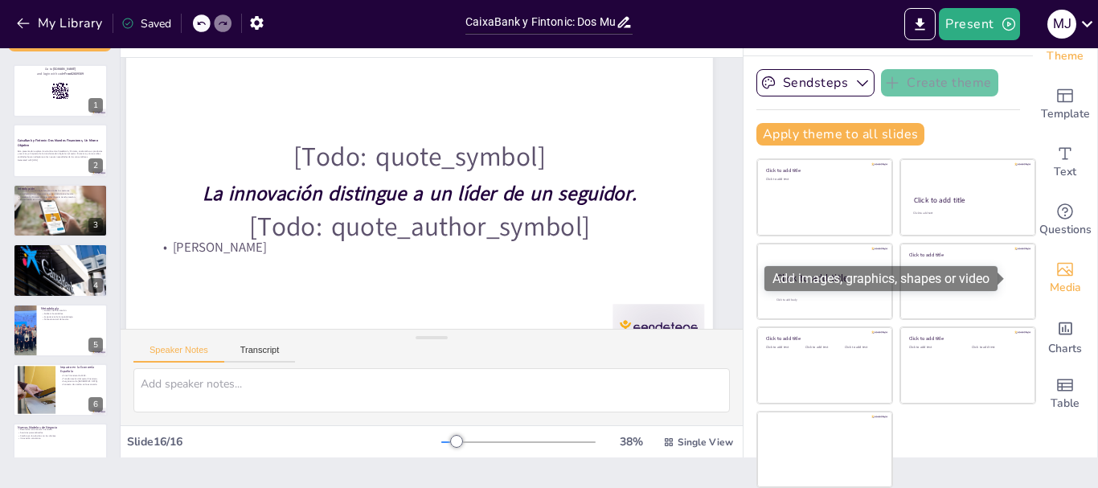
click at [1055, 277] on icon "Add images, graphics, shapes or video" at bounding box center [1064, 269] width 19 height 19
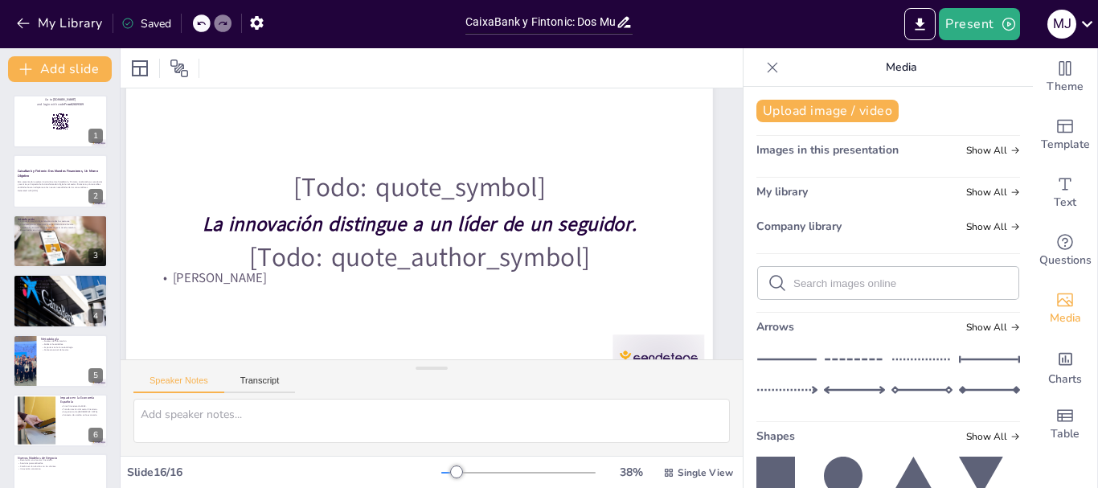
checkbox input "true"
click at [932, 15] on button "Export to PowerPoint" at bounding box center [919, 24] width 31 height 32
